Goal: Task Accomplishment & Management: Use online tool/utility

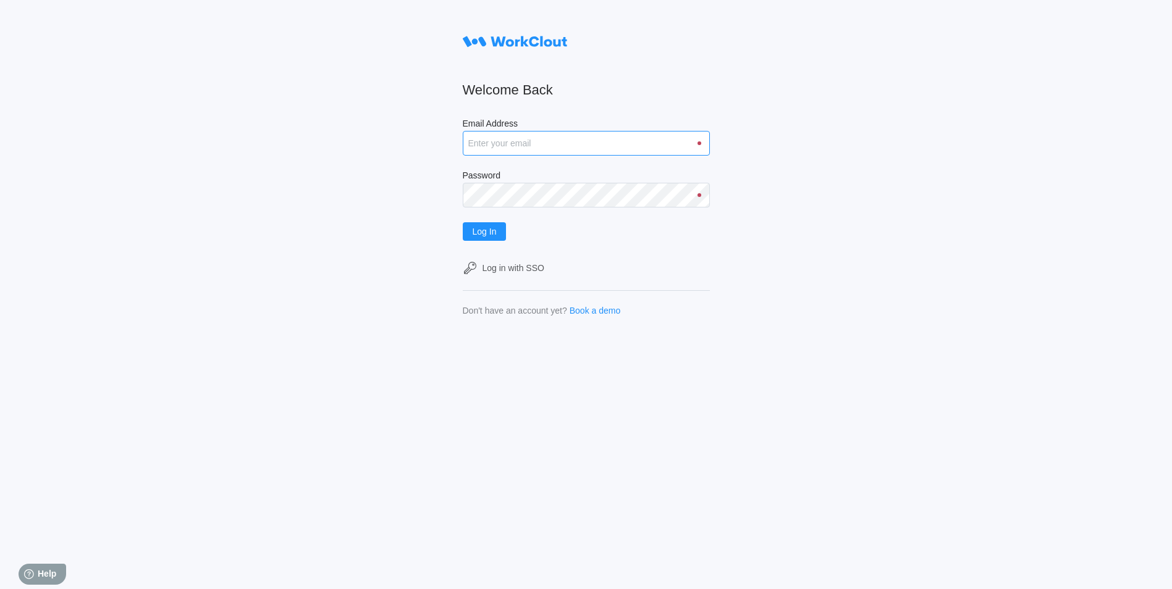
click at [528, 147] on input "Email Address" at bounding box center [586, 143] width 247 height 25
type input "[EMAIL_ADDRESS][DOMAIN_NAME]"
click at [463, 222] on button "Log In" at bounding box center [485, 231] width 44 height 19
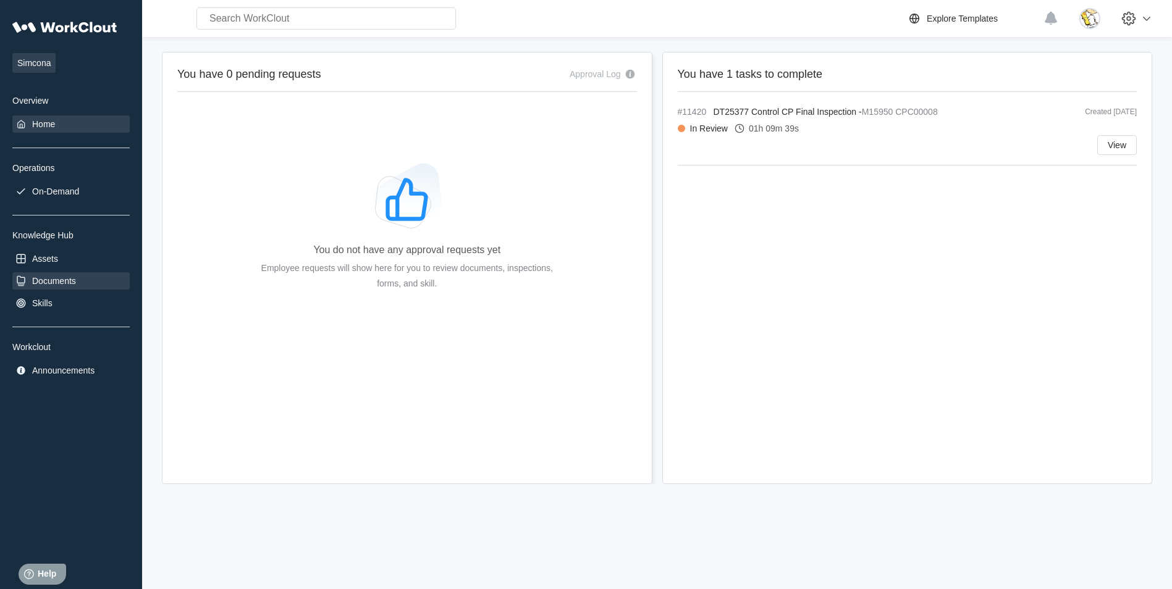
click at [74, 277] on div "Documents" at bounding box center [54, 281] width 44 height 10
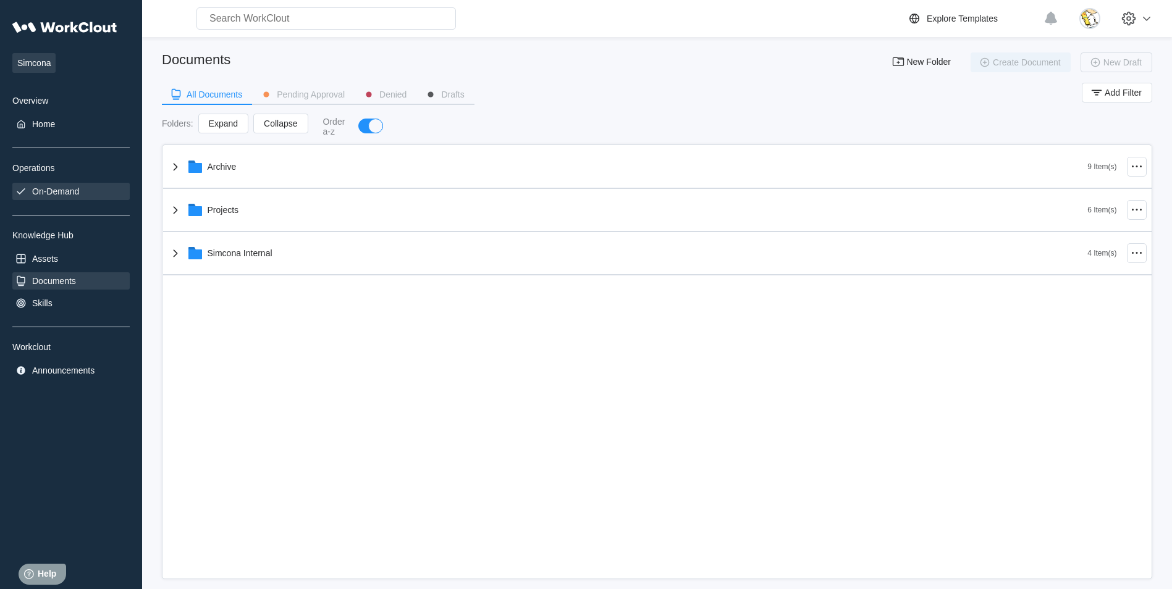
click at [54, 187] on div "On-Demand" at bounding box center [55, 192] width 47 height 10
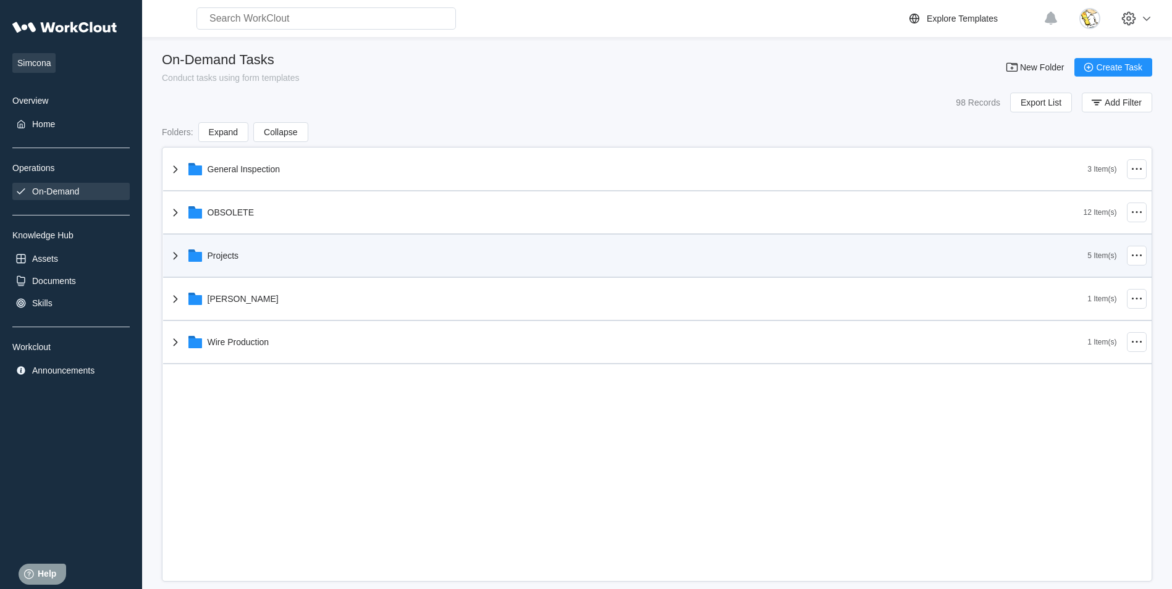
click at [254, 248] on div "Projects" at bounding box center [628, 256] width 920 height 32
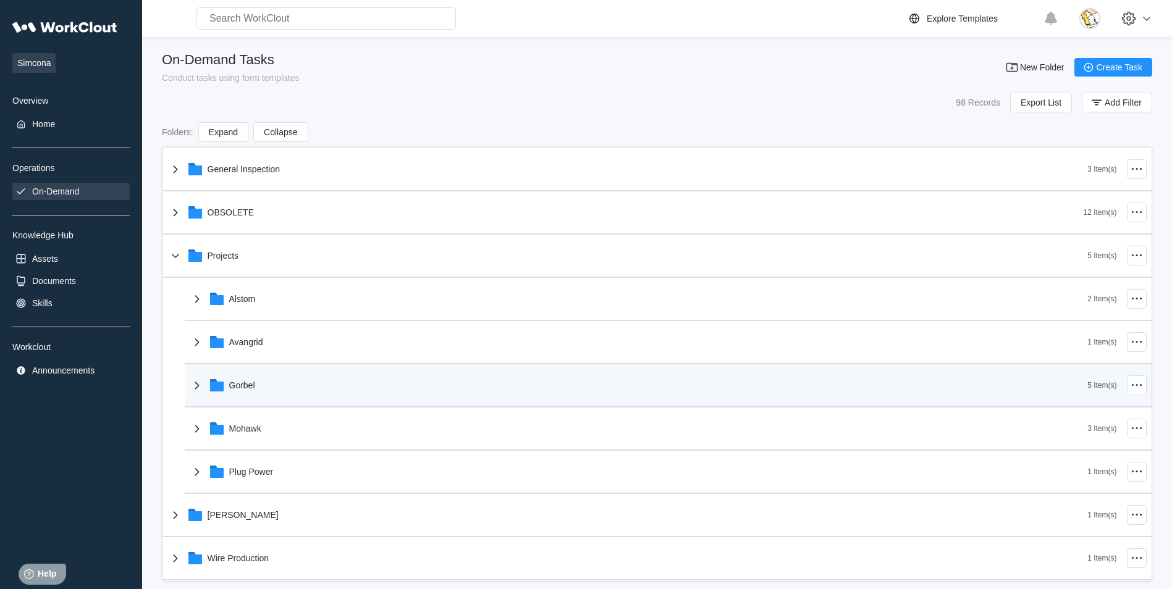
click at [269, 384] on div "Gorbel" at bounding box center [639, 385] width 898 height 32
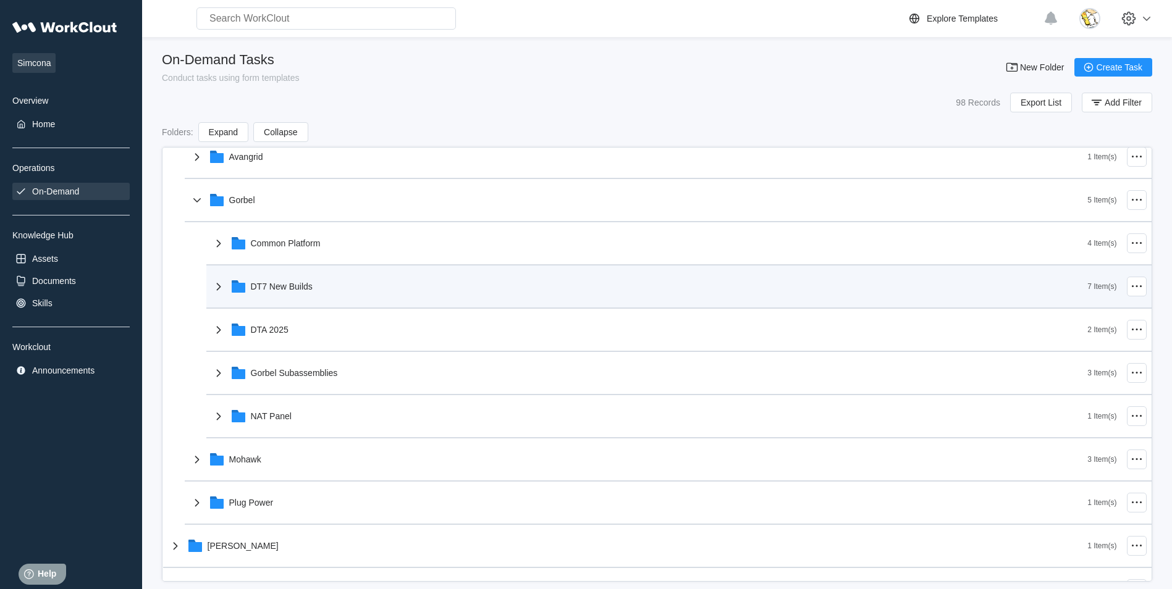
click at [337, 300] on div "DT7 New Builds" at bounding box center [649, 287] width 877 height 32
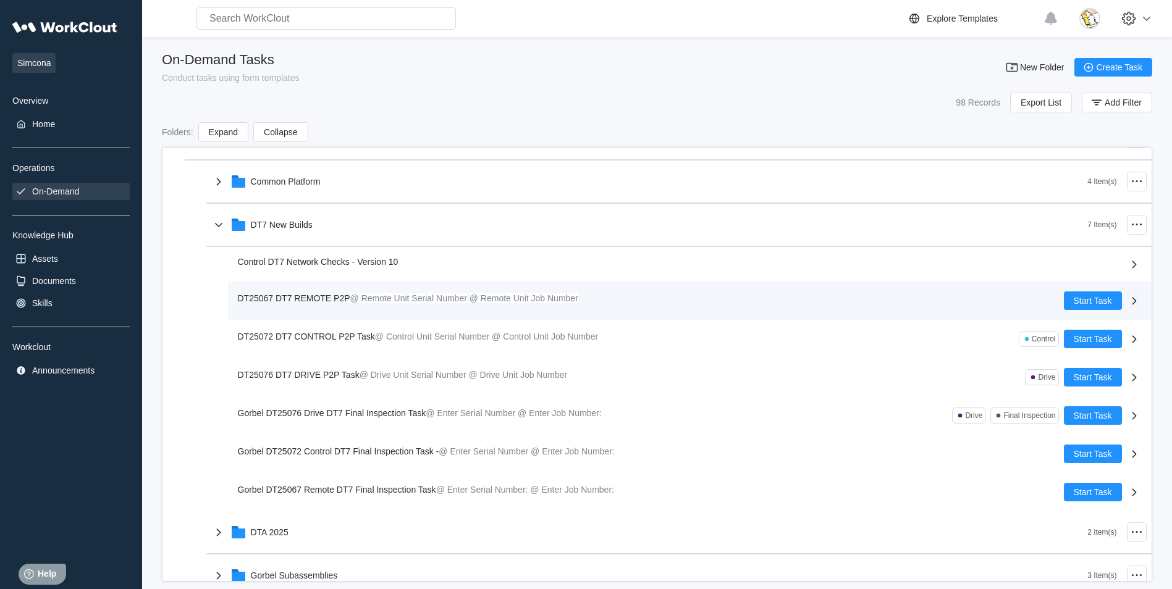
scroll to position [309, 0]
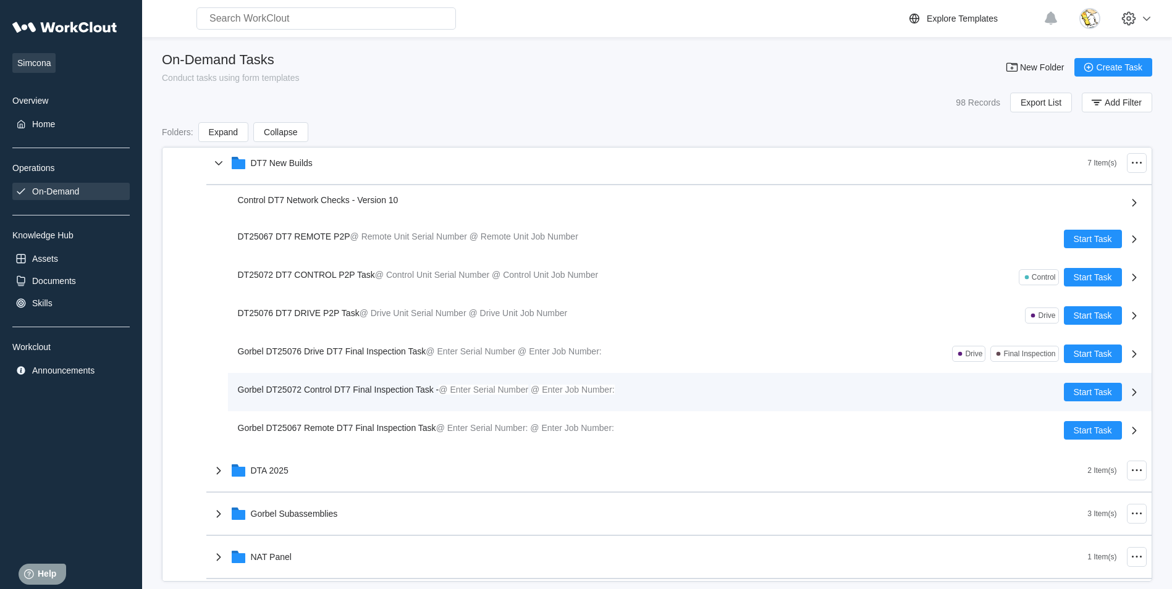
click at [385, 385] on span "Gorbel DT25072 Control DT7 Final Inspection Task -" at bounding box center [338, 390] width 201 height 10
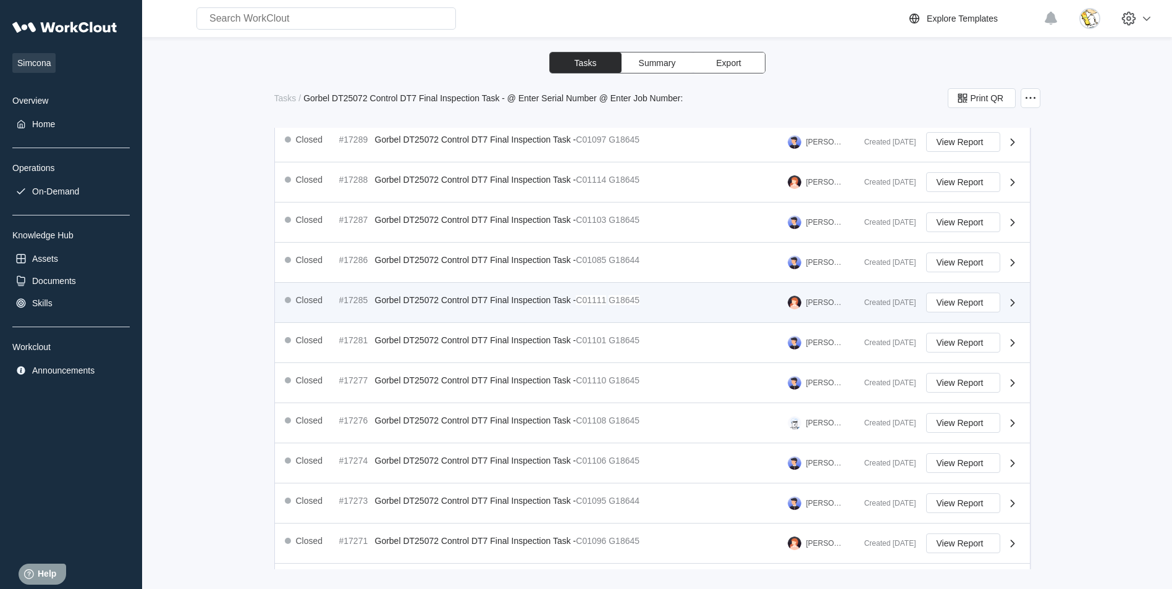
scroll to position [388, 0]
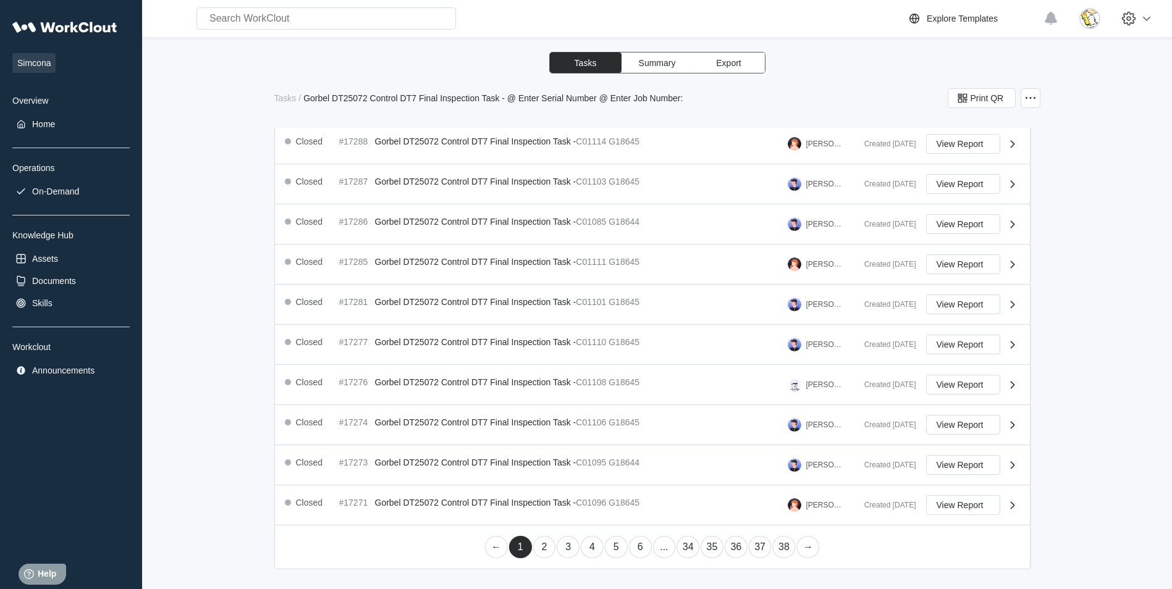
click at [704, 545] on link "35" at bounding box center [712, 547] width 23 height 22
click at [730, 548] on link "36" at bounding box center [736, 547] width 23 height 22
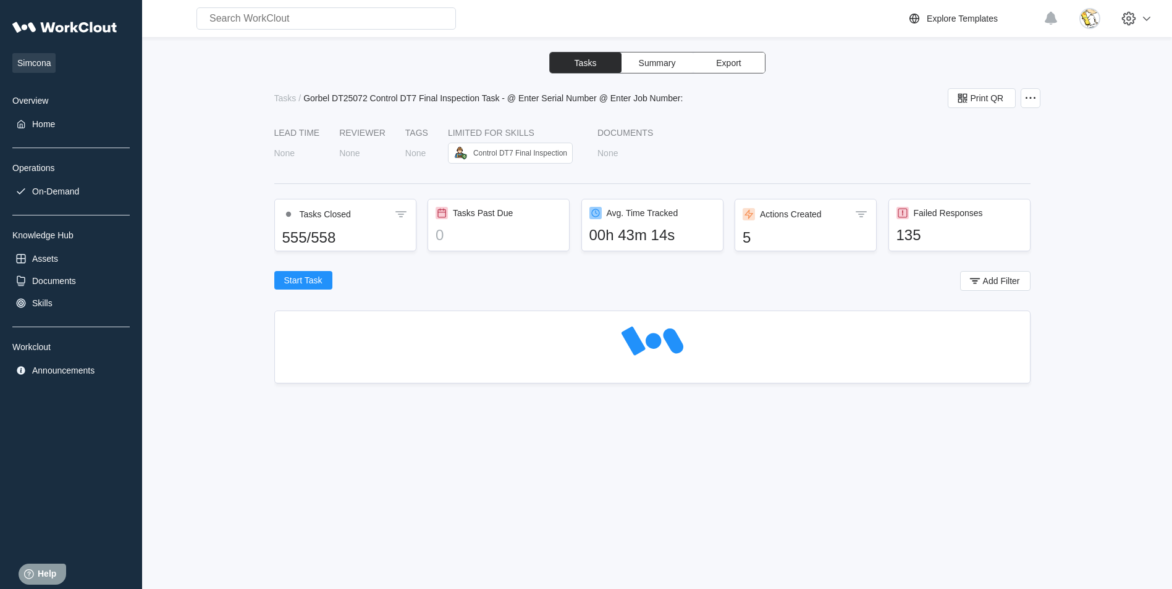
scroll to position [0, 0]
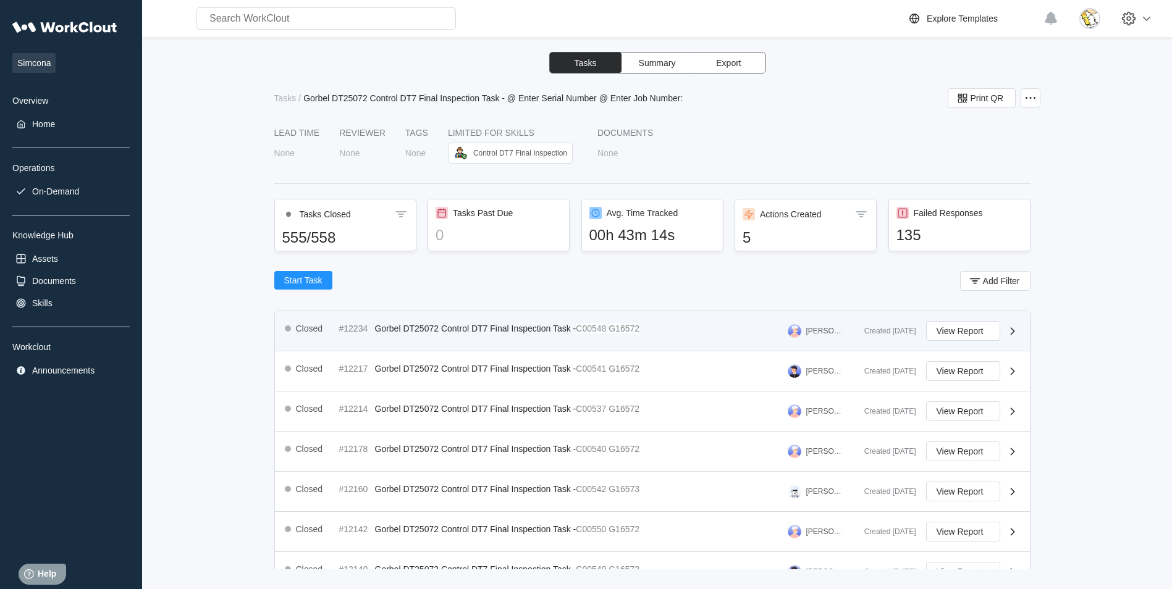
click at [447, 331] on span "Gorbel DT25072 Control DT7 Final Inspection Task -" at bounding box center [475, 329] width 201 height 10
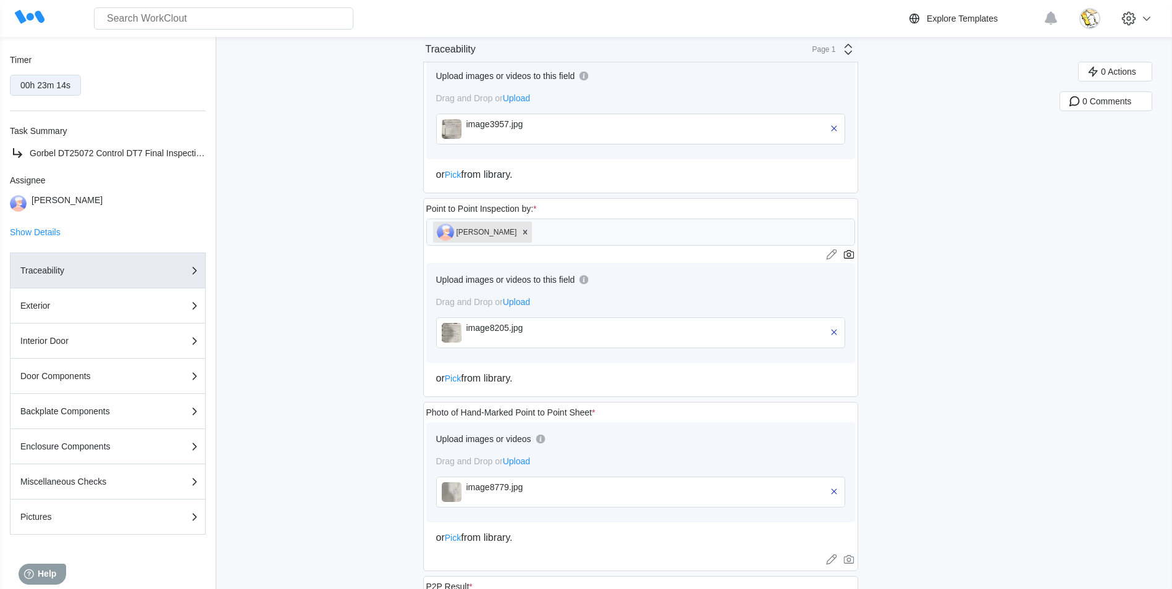
scroll to position [927, 0]
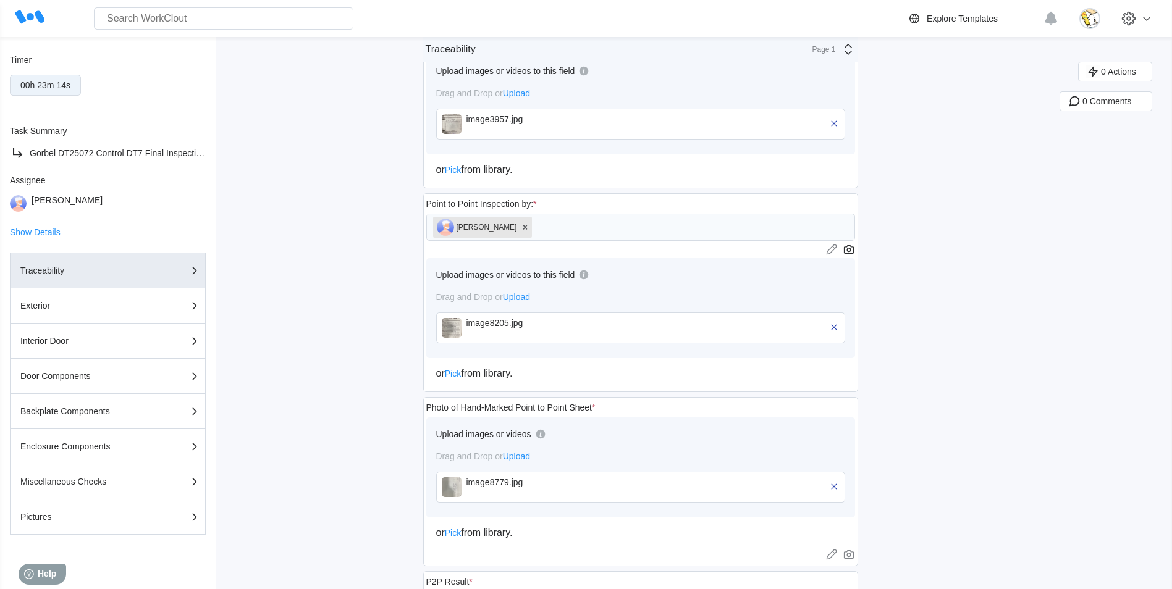
click at [477, 335] on div "image8205.jpg" at bounding box center [537, 328] width 142 height 20
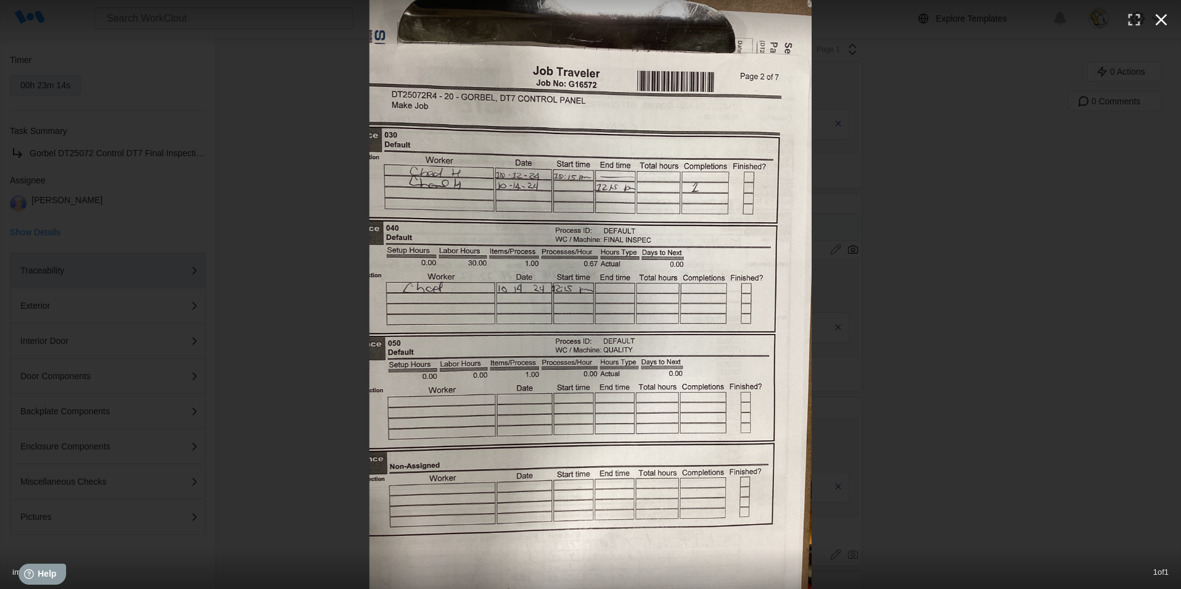
click at [1155, 18] on icon "button" at bounding box center [1161, 20] width 20 height 20
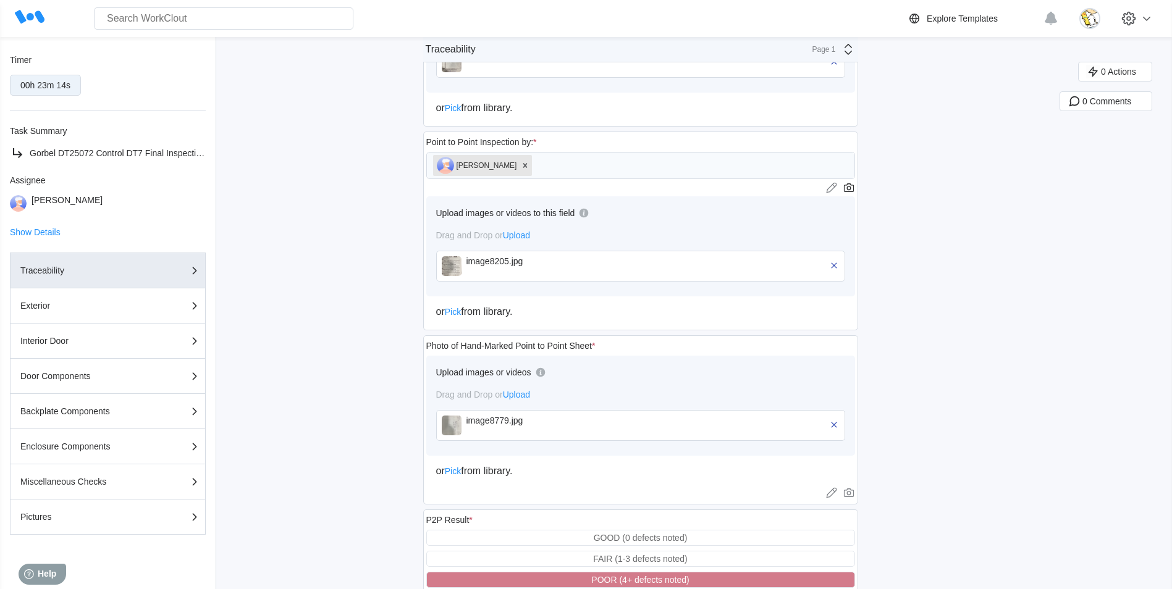
scroll to position [1050, 0]
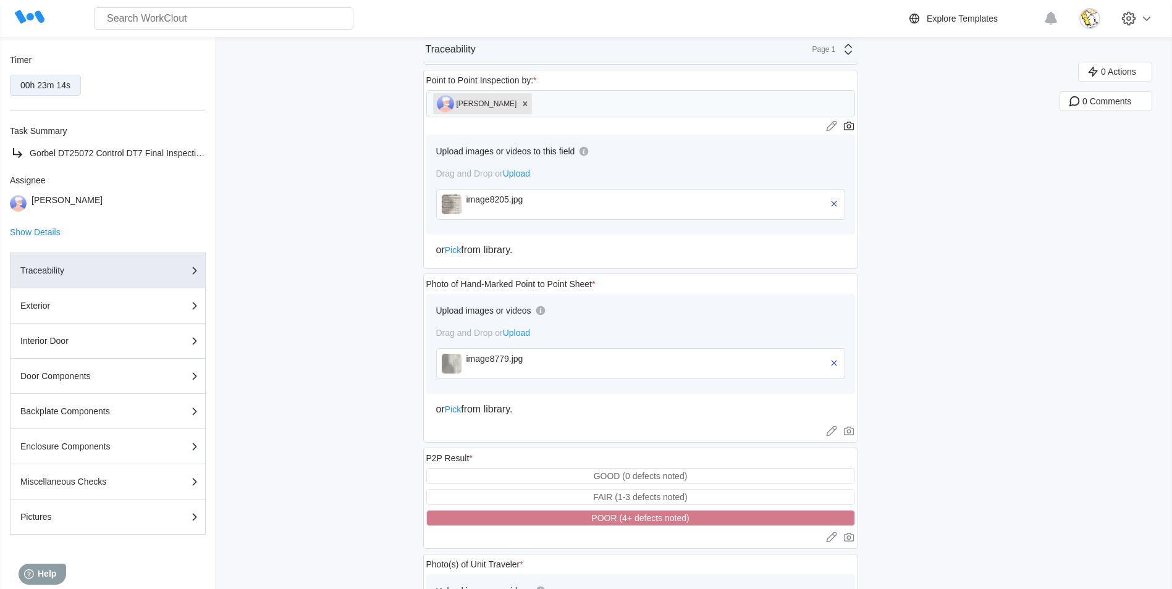
click at [503, 367] on div "image8779.jpg" at bounding box center [537, 364] width 142 height 20
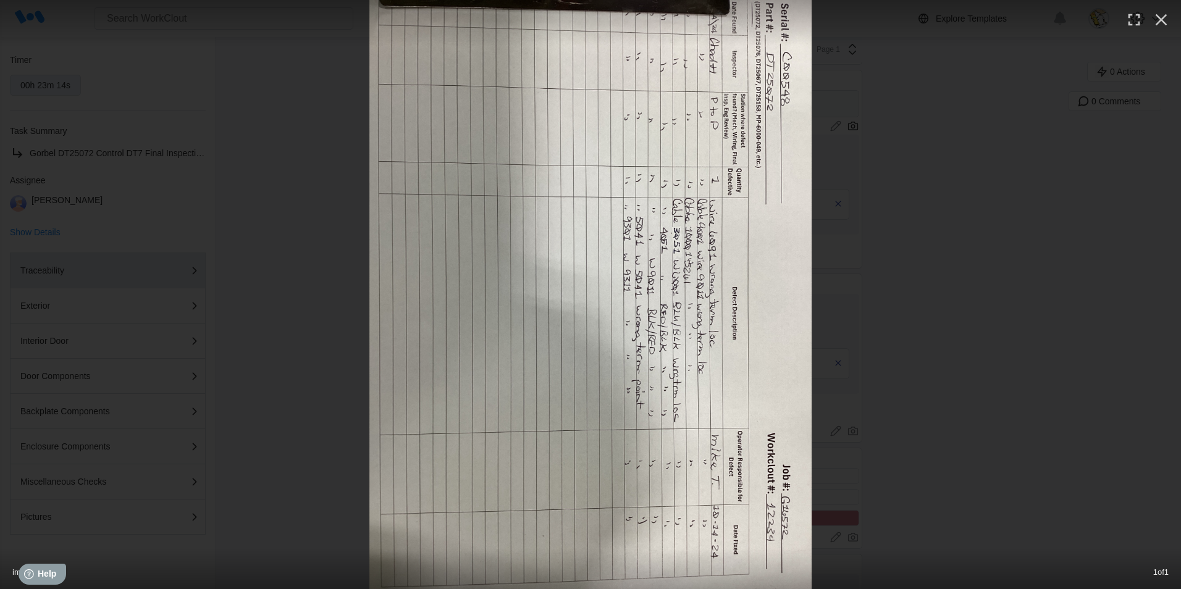
click at [570, 256] on img at bounding box center [590, 294] width 442 height 589
click at [1156, 21] on icon "button" at bounding box center [1161, 20] width 20 height 20
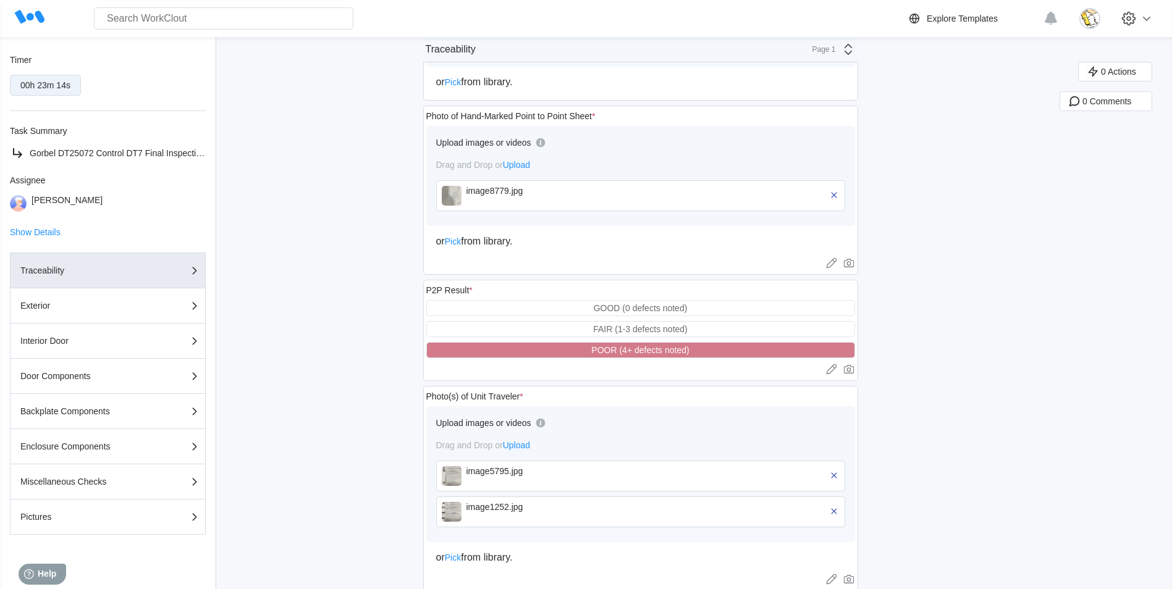
scroll to position [1236, 0]
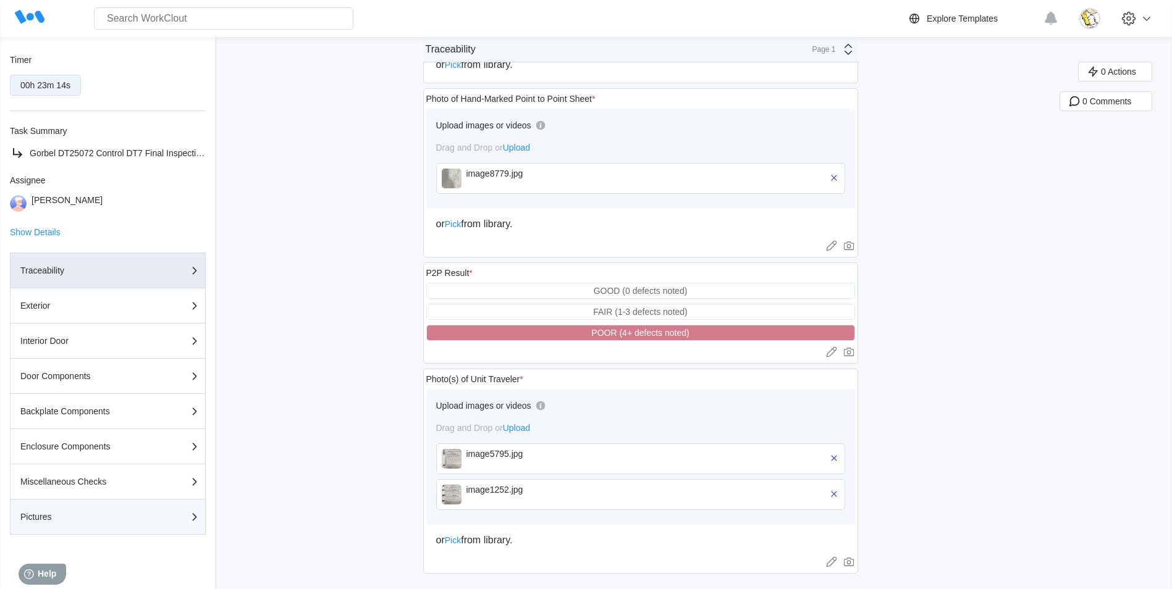
click at [97, 513] on div "Pictures" at bounding box center [82, 517] width 124 height 9
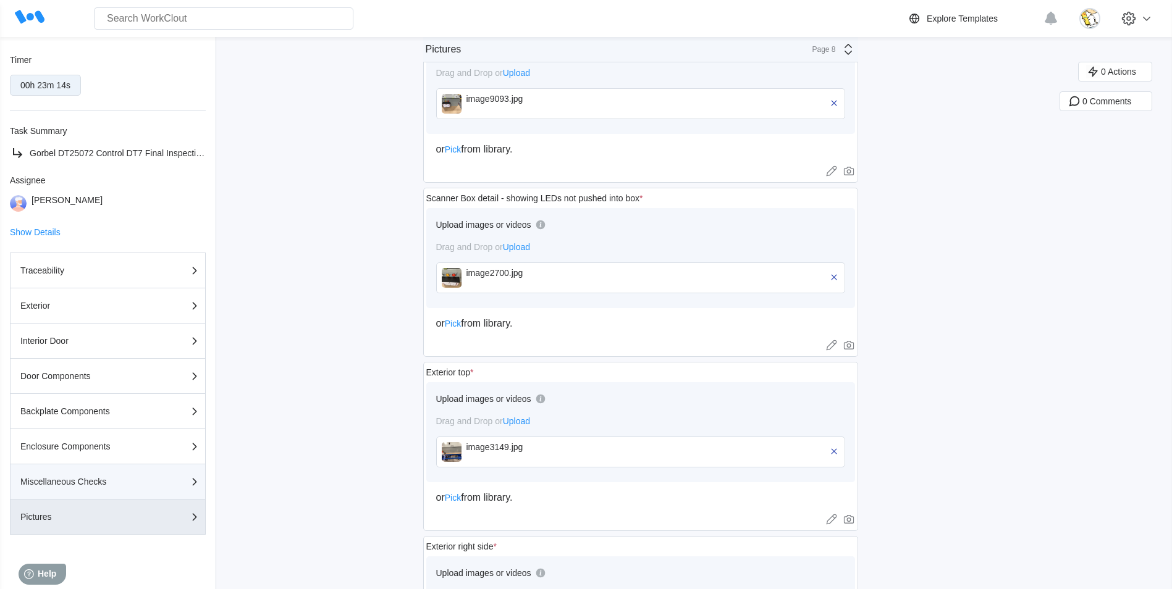
click at [99, 482] on div "Miscellaneous Checks" at bounding box center [82, 482] width 124 height 9
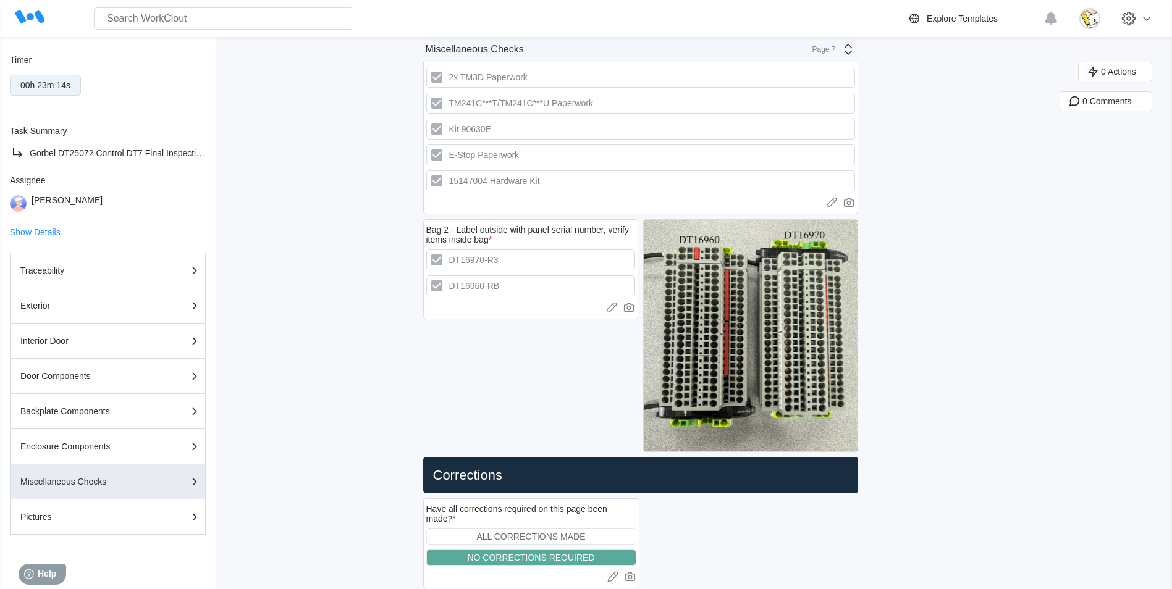
scroll to position [775, 0]
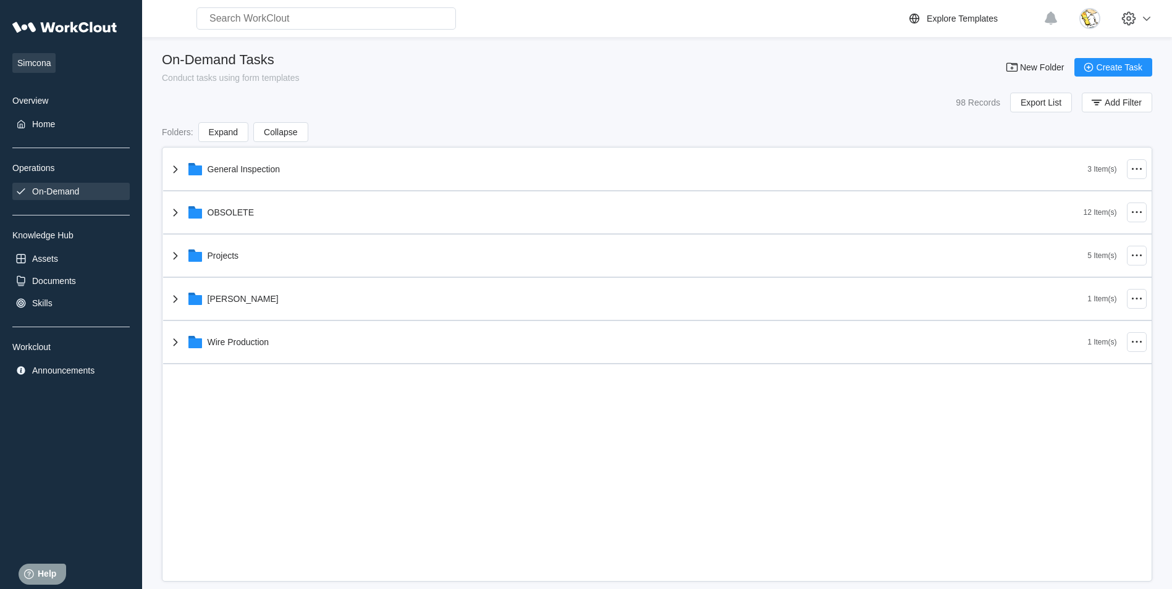
click at [85, 269] on div "Simcona Overview Home Operations On-Demand Knowledge Hub Assets Documents Skill…" at bounding box center [70, 197] width 117 height 364
click at [84, 274] on div "Documents" at bounding box center [70, 280] width 117 height 17
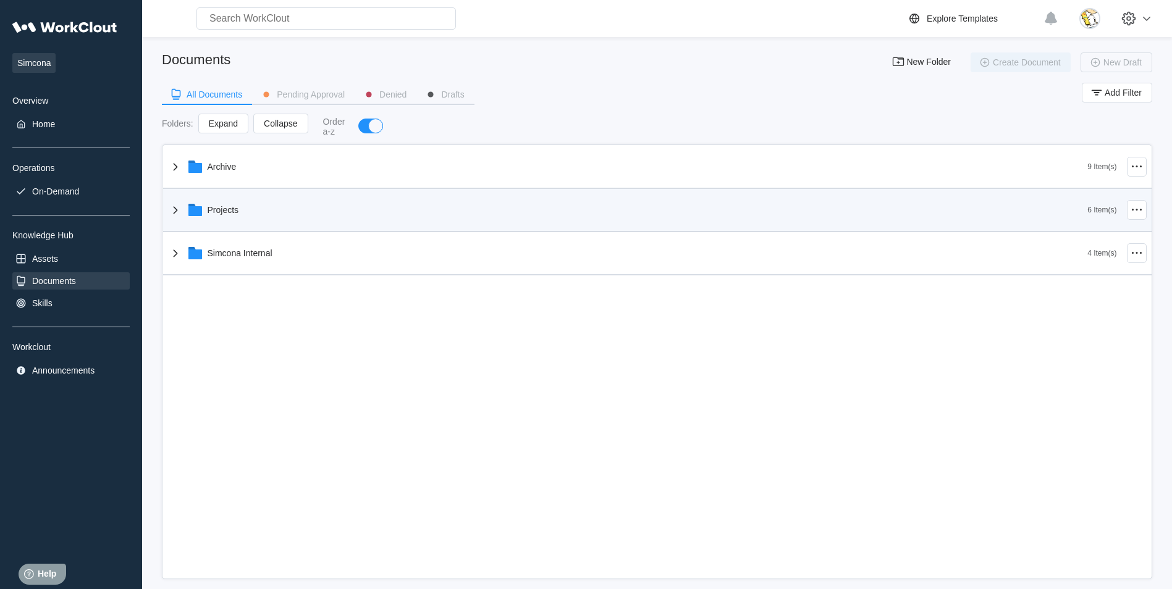
click at [270, 216] on div "Projects" at bounding box center [628, 210] width 920 height 32
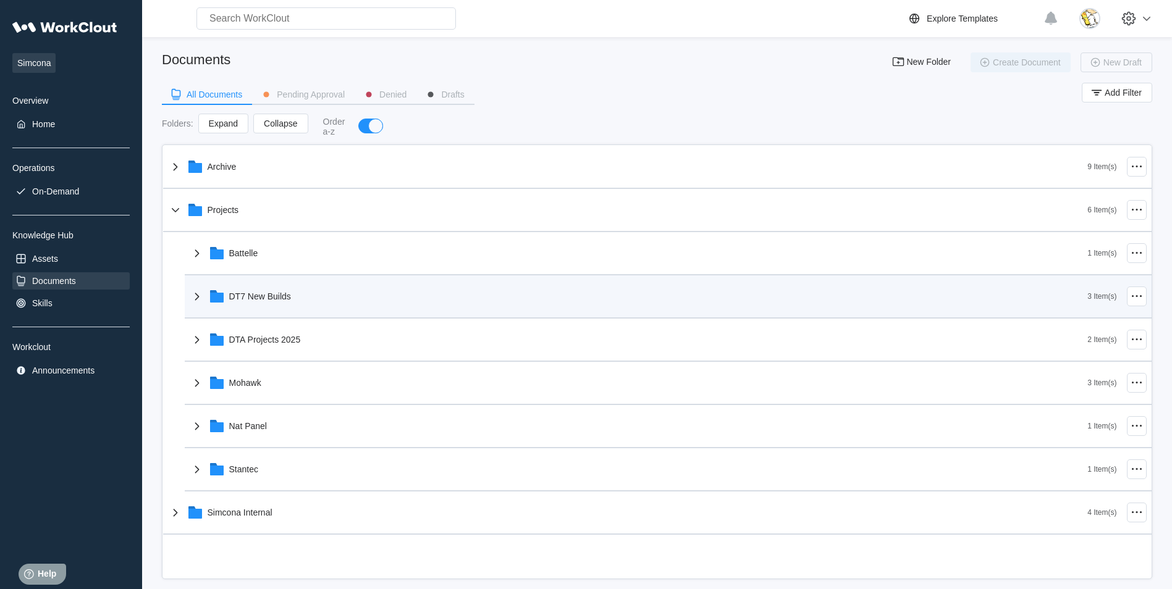
click at [298, 303] on div "DT7 New Builds" at bounding box center [639, 296] width 898 height 32
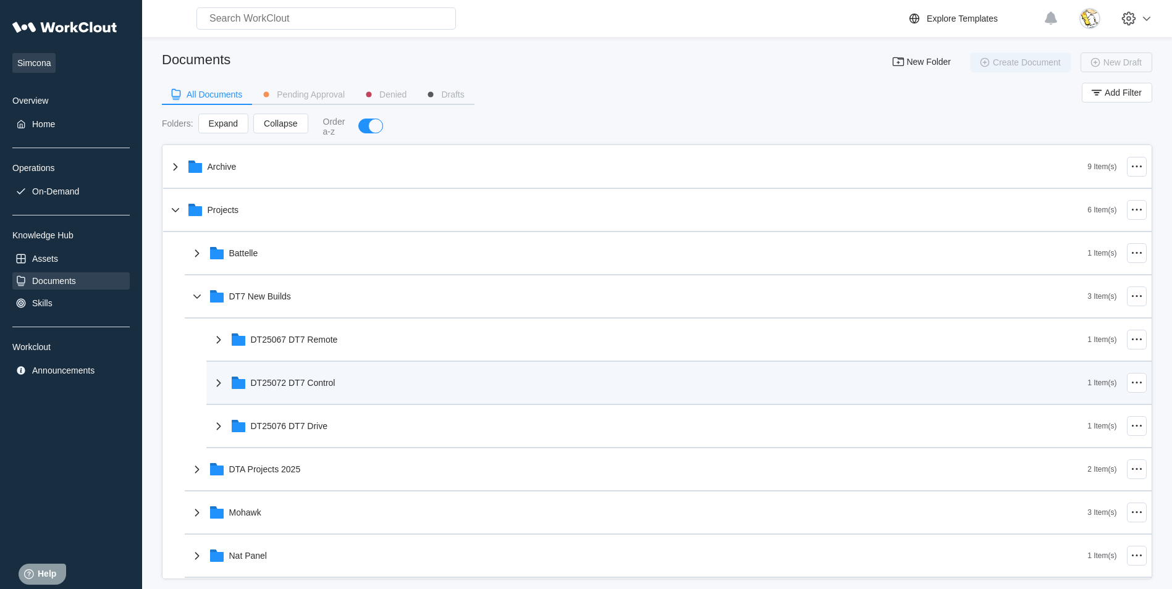
click at [331, 386] on div "DT25072 DT7 Control" at bounding box center [293, 383] width 85 height 10
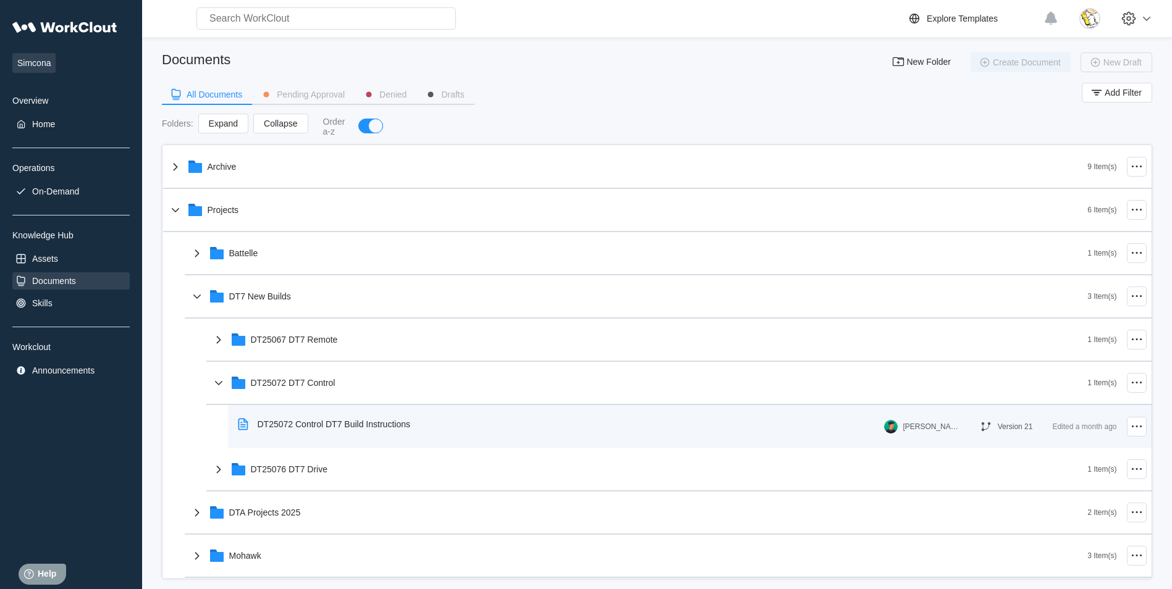
click at [327, 426] on div "DT25072 Control DT7 Build Instructions" at bounding box center [334, 424] width 153 height 10
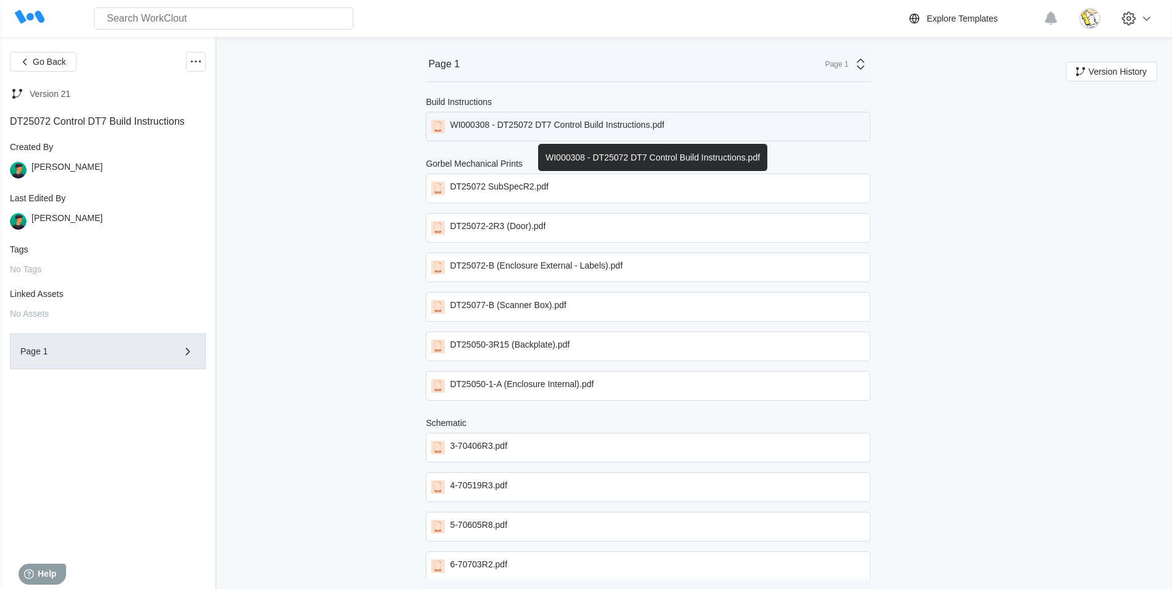
click at [534, 125] on div "WI000308 - DT25072 DT7 Control Build Instructions.pdf" at bounding box center [557, 127] width 214 height 14
